Goal: Browse casually

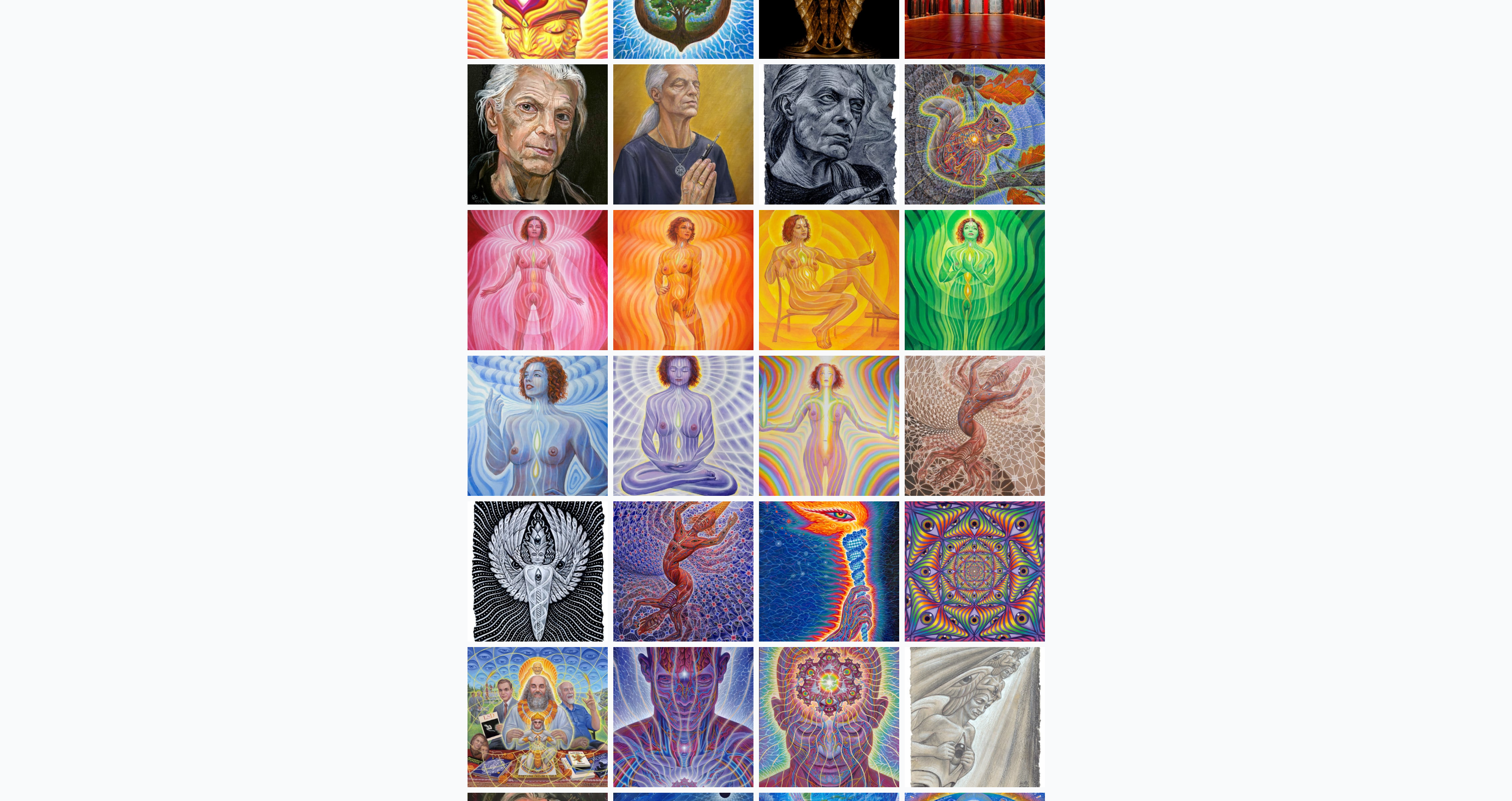
scroll to position [447, 0]
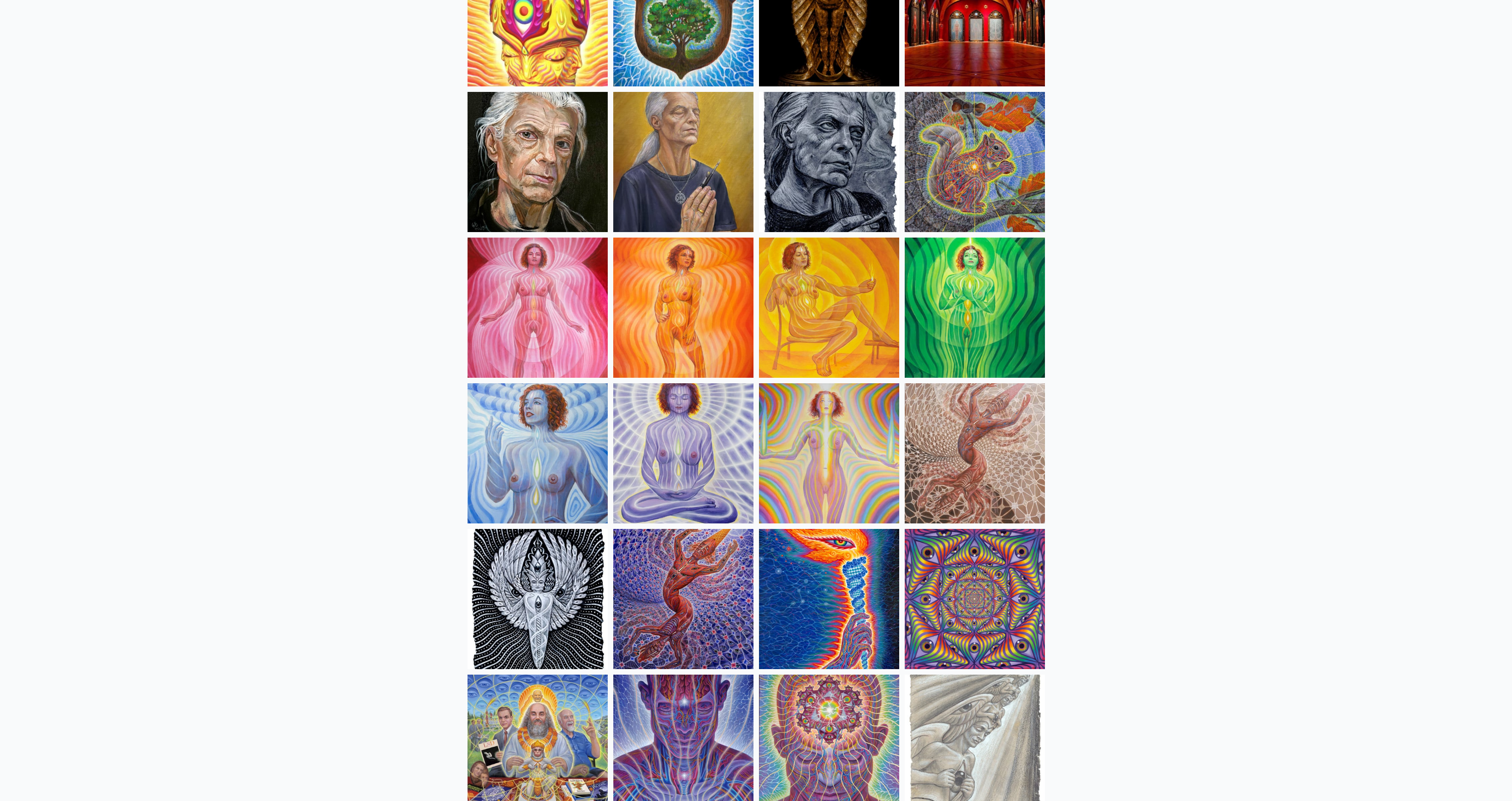
click at [756, 400] on img at bounding box center [974, 453] width 140 height 140
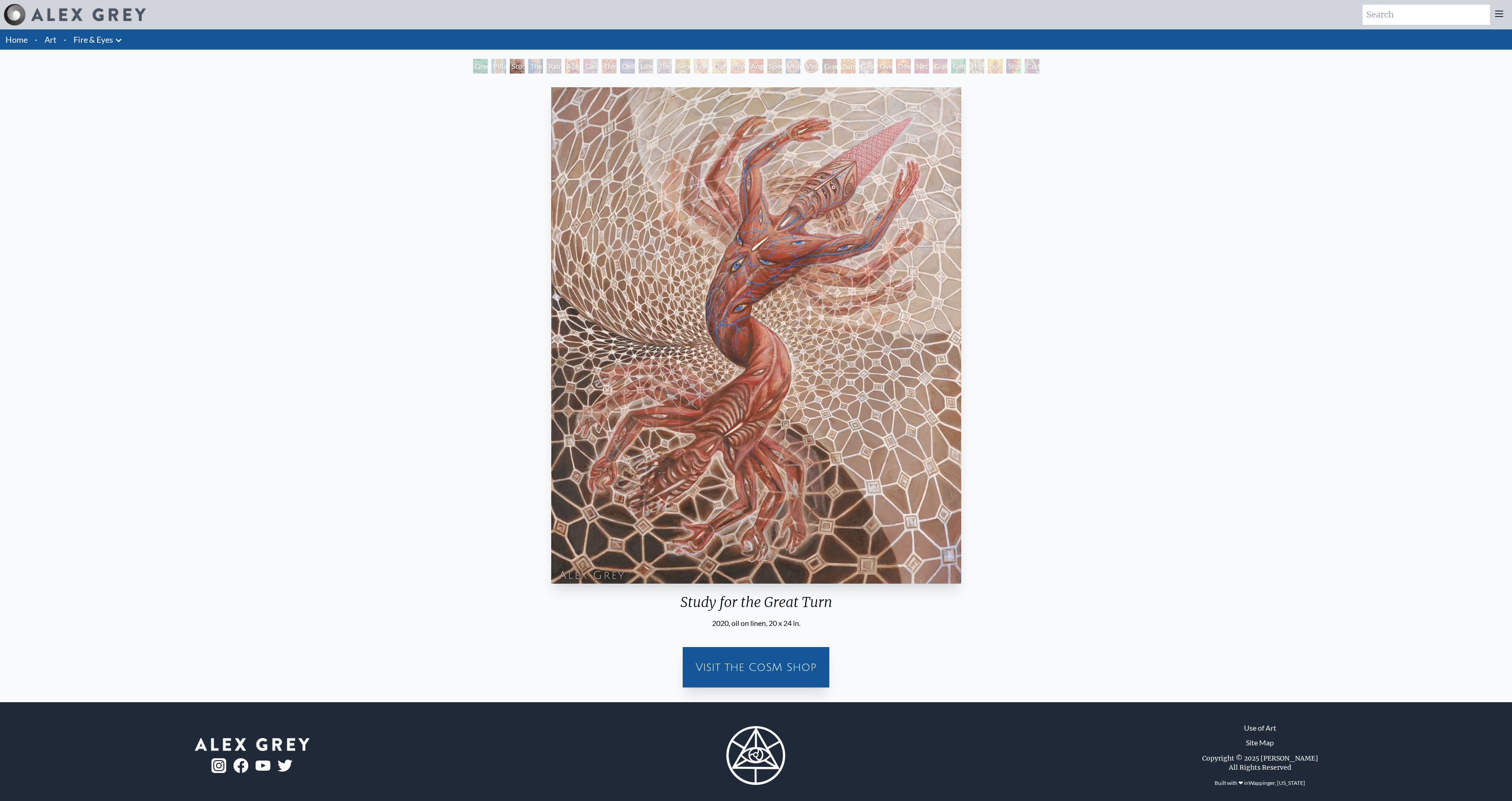
scroll to position [8, 0]
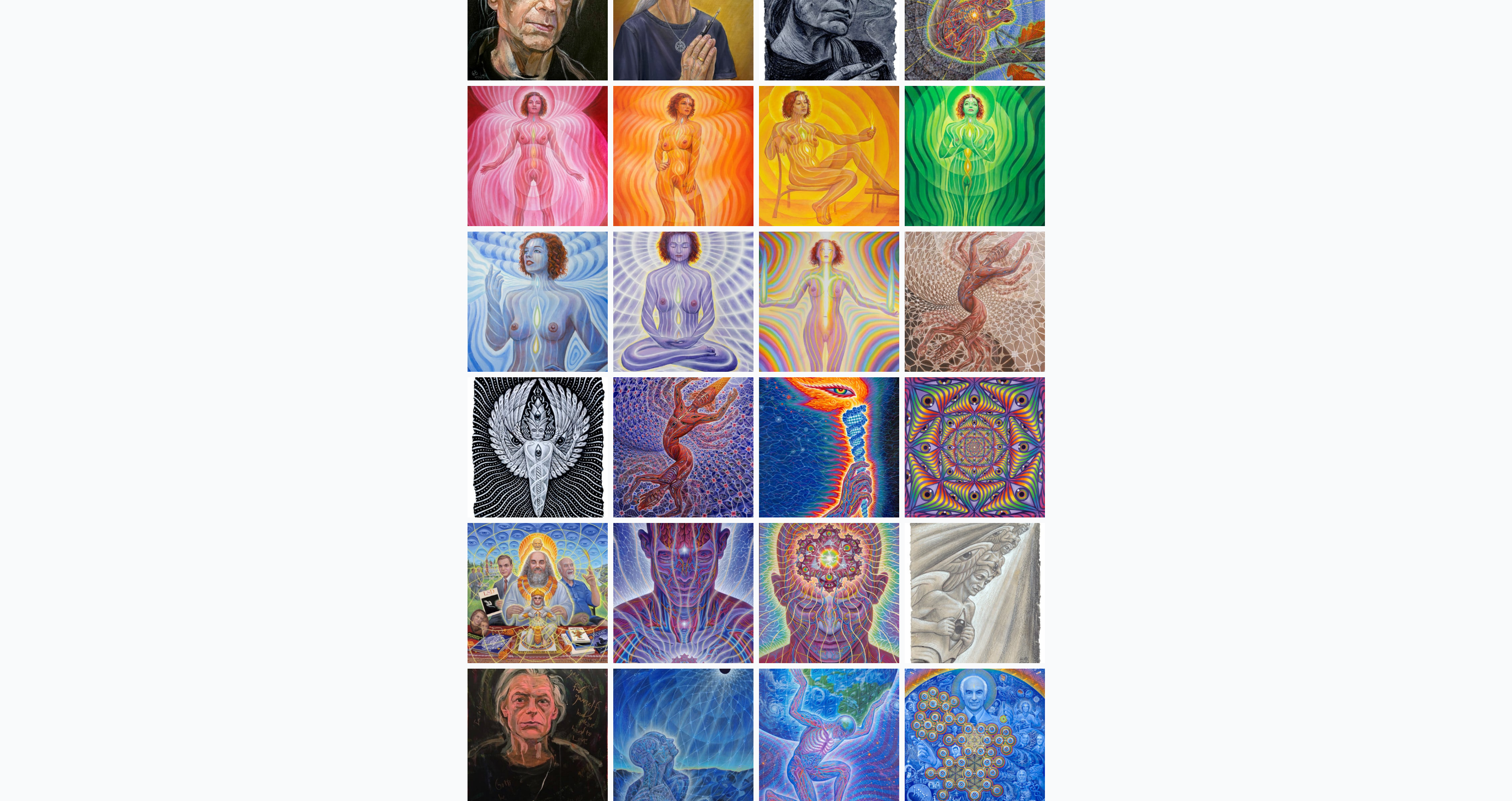
scroll to position [606, 0]
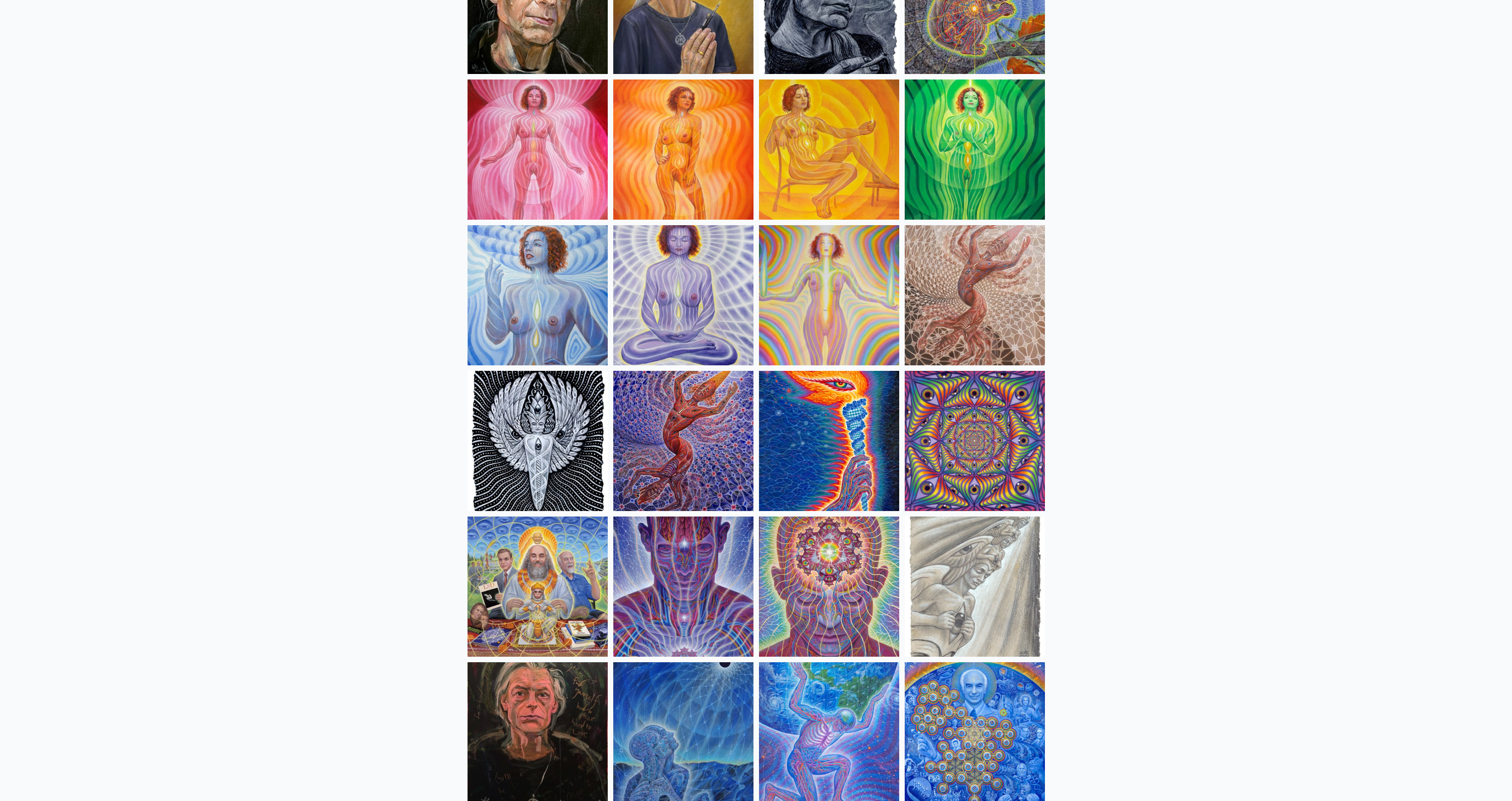
click at [995, 323] on img at bounding box center [974, 295] width 140 height 140
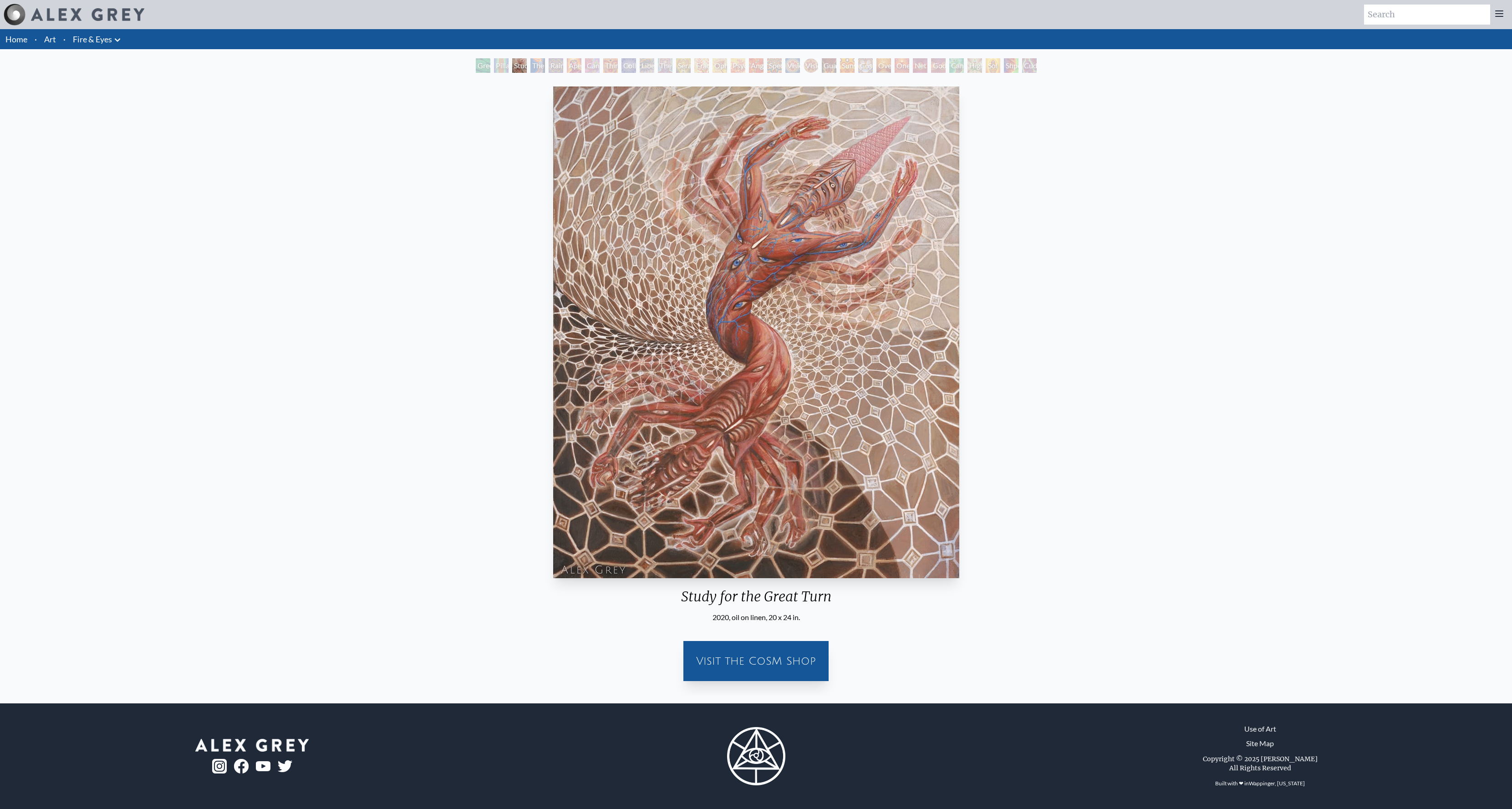
click at [430, 70] on div "Green Hand Pillar of Awareness Study for the Great Turn The Torch Rainbow Eye R…" at bounding box center [756, 67] width 1512 height 17
